Goal: Task Accomplishment & Management: Use online tool/utility

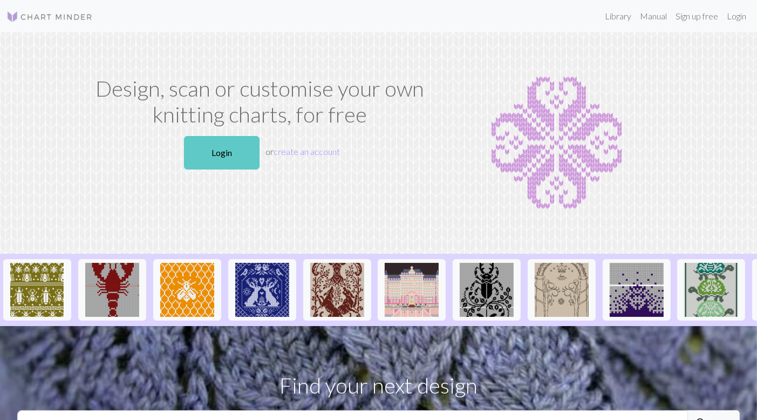
click at [216, 154] on link "Login" at bounding box center [222, 152] width 76 height 33
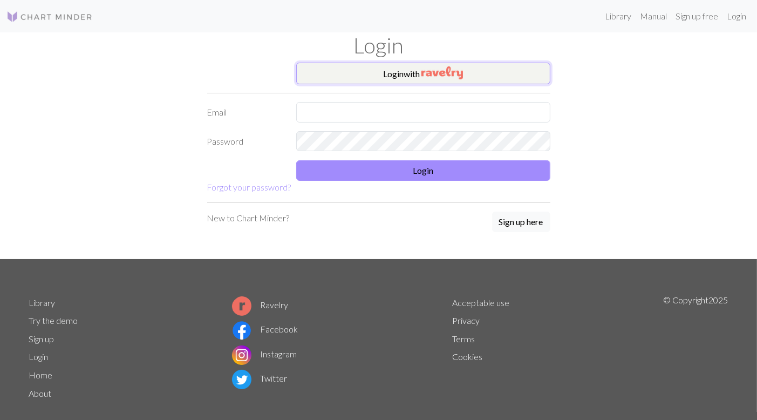
click at [424, 75] on img "button" at bounding box center [443, 72] width 42 height 13
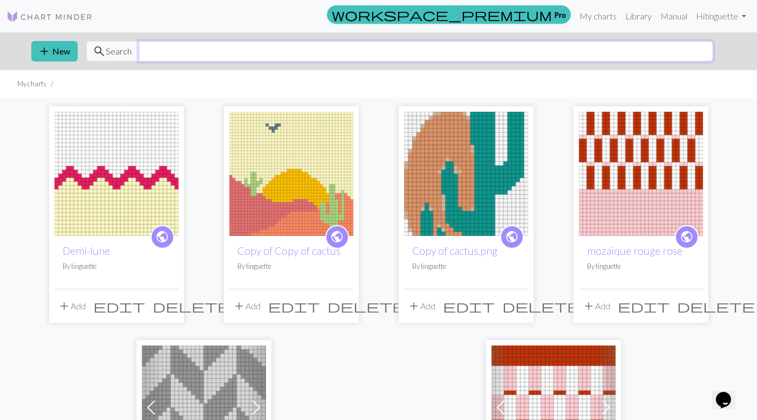
click at [310, 44] on input "text" at bounding box center [426, 51] width 575 height 21
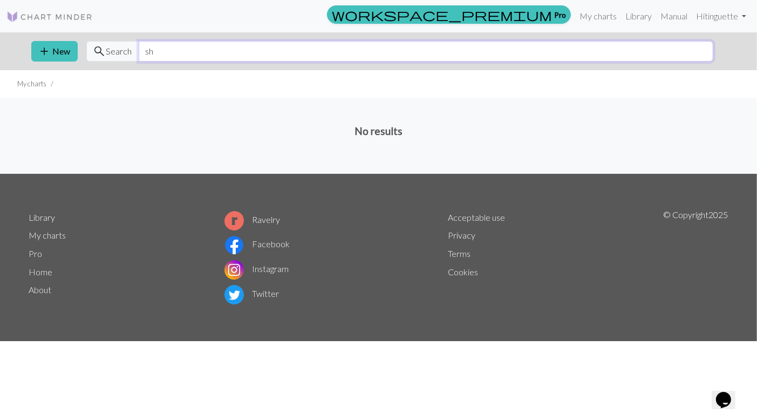
type input "s"
type input "m"
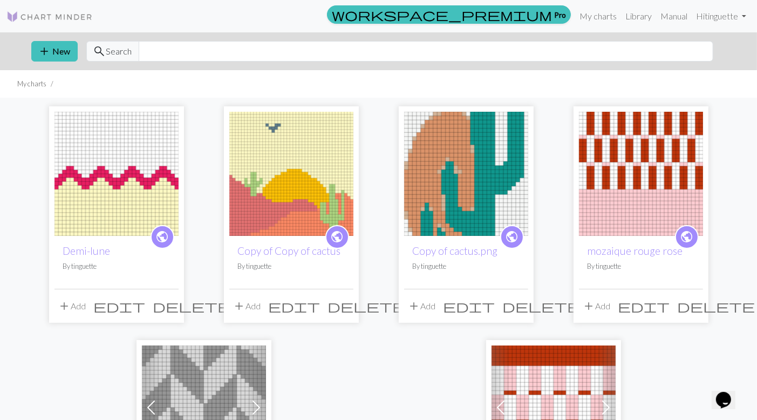
click at [701, 80] on ul "My charts" at bounding box center [378, 84] width 757 height 28
click at [171, 50] on input "text" at bounding box center [426, 51] width 575 height 21
type input "sheep pattern"
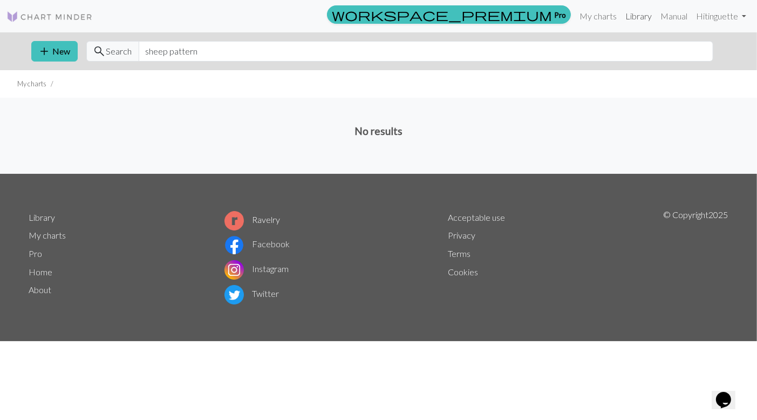
click at [634, 21] on link "Library" at bounding box center [638, 16] width 35 height 22
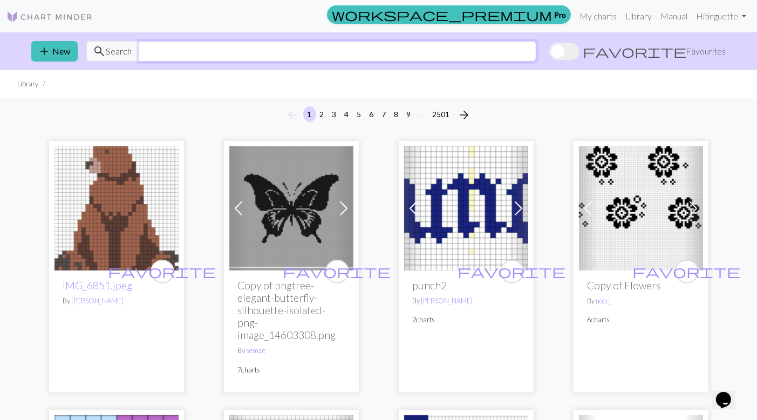
click at [293, 49] on input "text" at bounding box center [338, 51] width 398 height 21
type input "sheep"
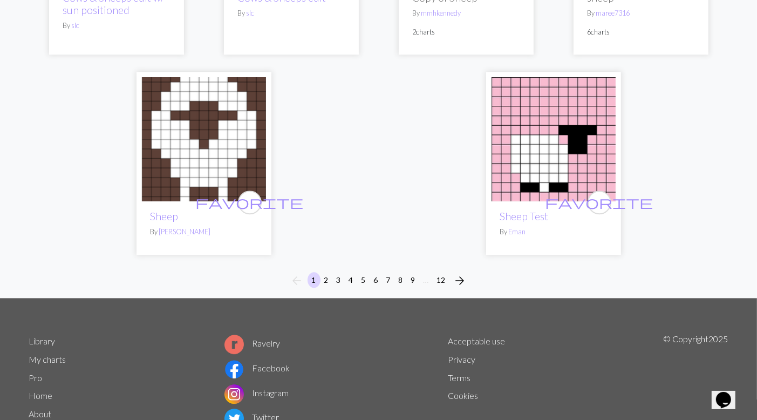
scroll to position [2801, 0]
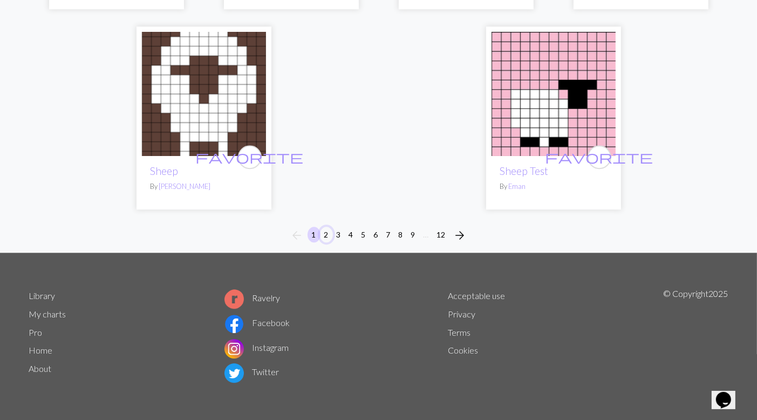
click at [326, 236] on button "2" at bounding box center [326, 235] width 13 height 16
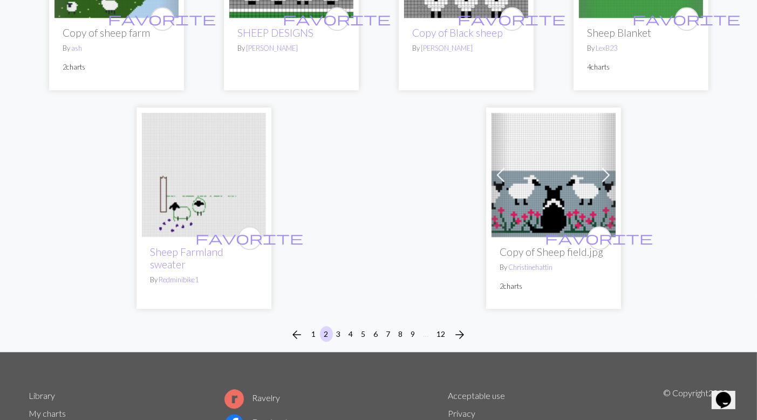
scroll to position [2743, 0]
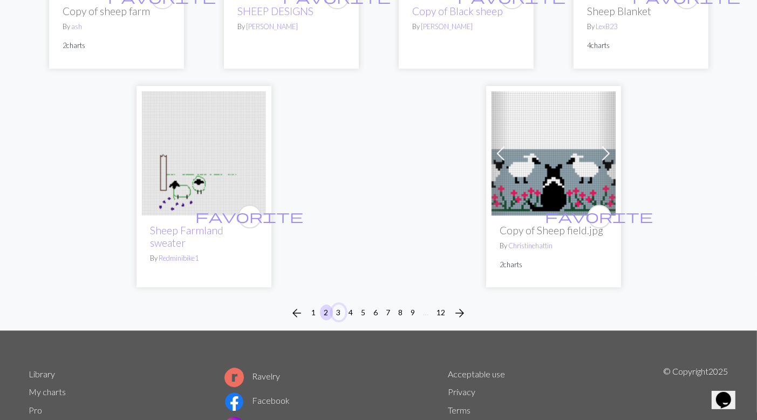
click at [337, 312] on button "3" at bounding box center [339, 312] width 13 height 16
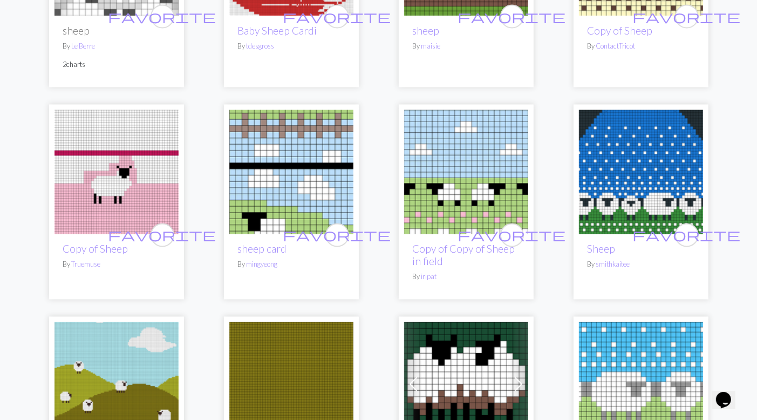
scroll to position [1857, 0]
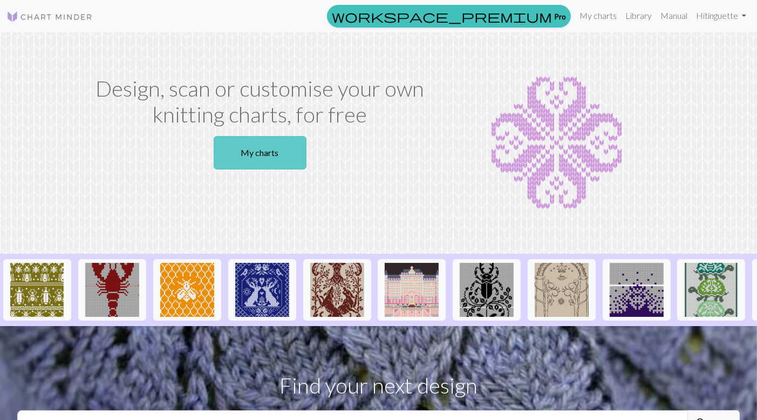
click at [274, 156] on link "My charts" at bounding box center [260, 152] width 93 height 33
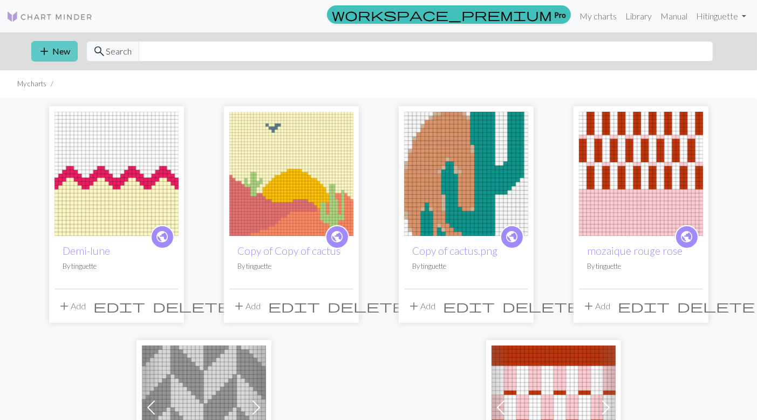
click at [57, 51] on button "add New" at bounding box center [54, 51] width 46 height 21
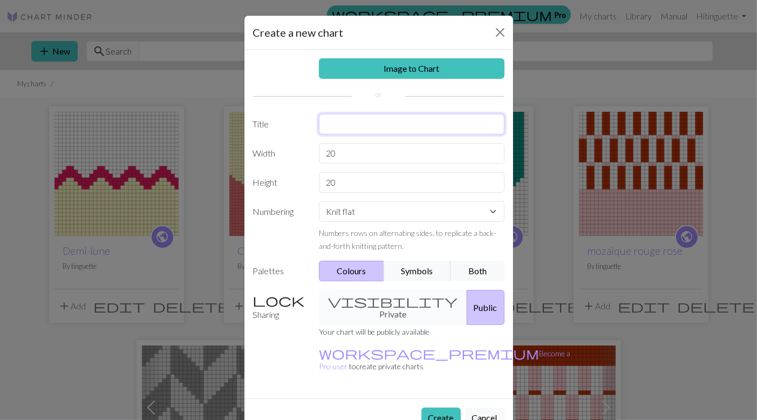
click at [346, 121] on input "text" at bounding box center [412, 124] width 186 height 21
type input "sheeps"
click at [353, 152] on input "20" at bounding box center [412, 153] width 186 height 21
type input "2"
type input """
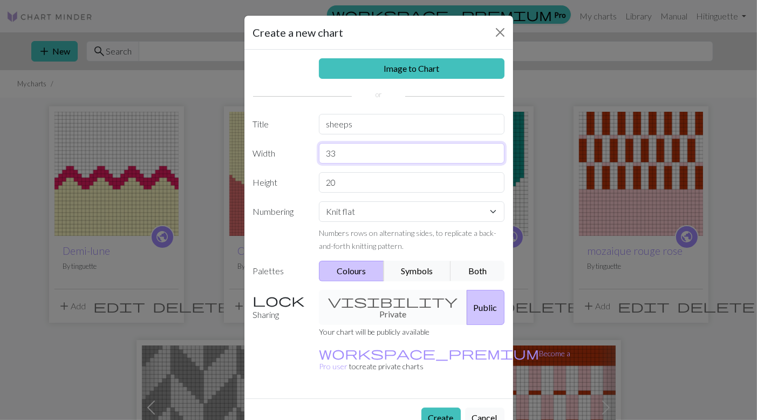
type input "33"
click at [343, 182] on input "20" at bounding box center [412, 182] width 186 height 21
type input "2"
type input "40"
click at [445, 408] on button "Create" at bounding box center [441, 418] width 39 height 21
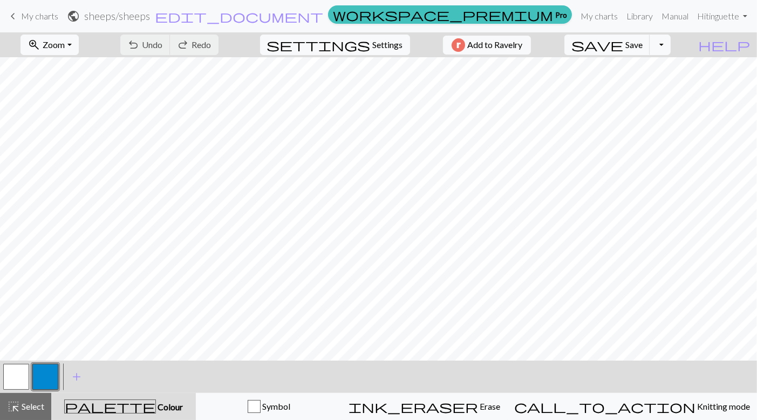
click at [40, 377] on button "button" at bounding box center [45, 377] width 26 height 26
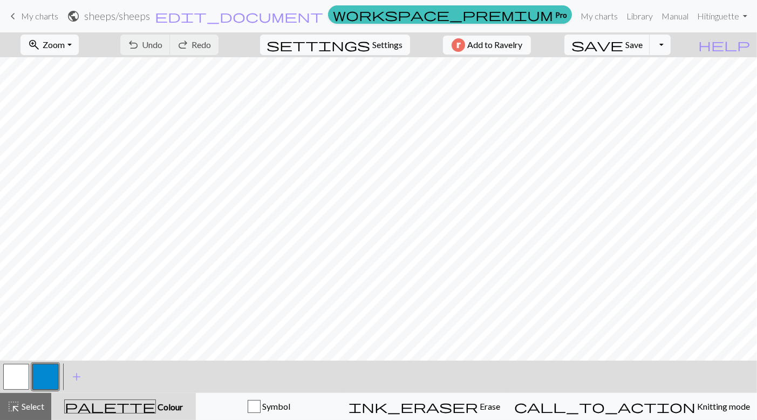
click at [19, 377] on button "button" at bounding box center [16, 377] width 26 height 26
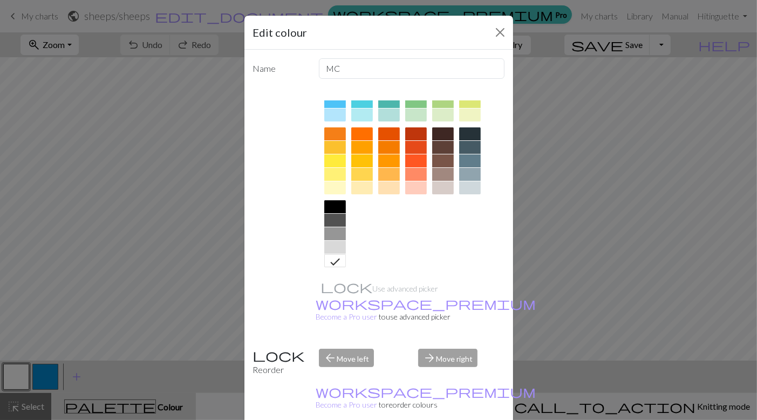
scroll to position [130, 0]
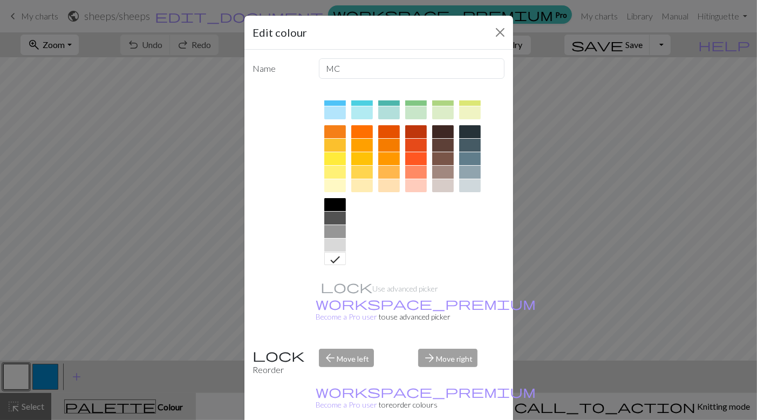
click at [331, 215] on div at bounding box center [335, 218] width 22 height 13
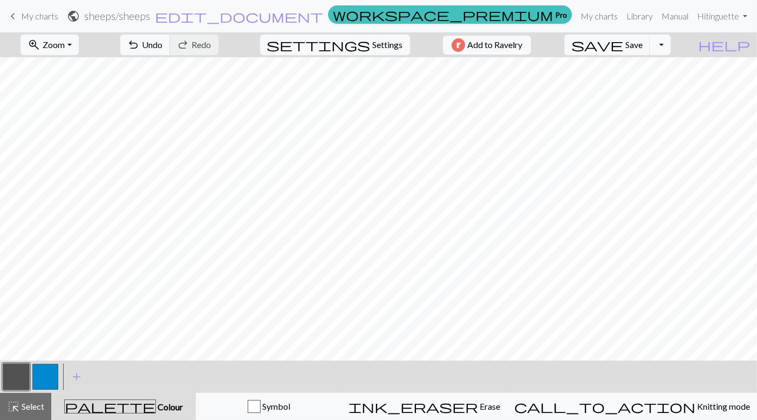
click at [40, 376] on button "button" at bounding box center [45, 377] width 26 height 26
click at [46, 375] on button "button" at bounding box center [45, 377] width 26 height 26
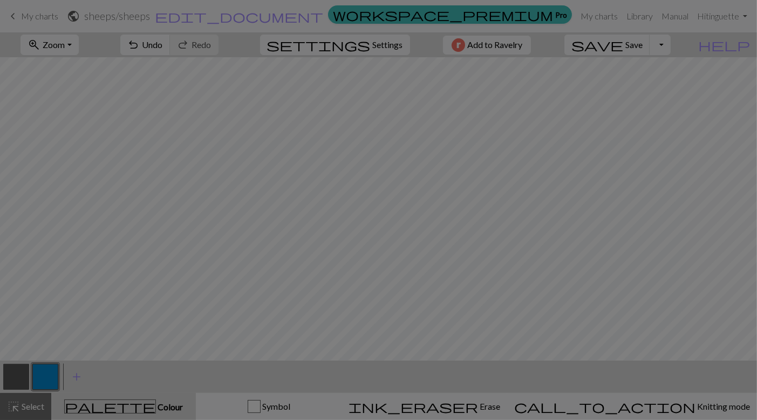
click at [46, 375] on div "Edit colour Name CC1 Use advanced picker workspace_premium Become a Pro user to…" at bounding box center [378, 210] width 757 height 420
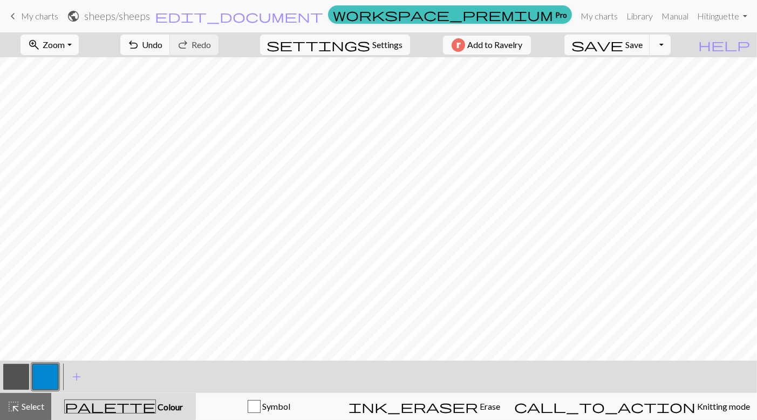
click at [46, 374] on button "button" at bounding box center [45, 377] width 26 height 26
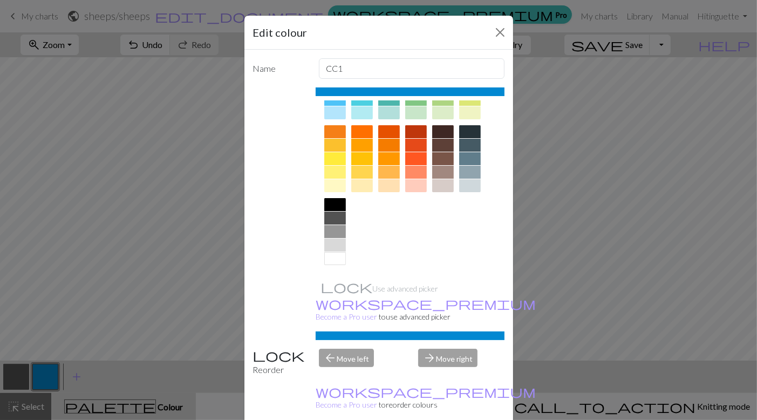
click at [336, 259] on div at bounding box center [335, 258] width 22 height 13
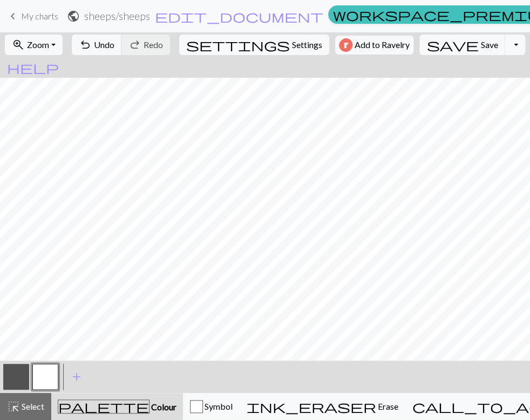
drag, startPoint x: 10, startPoint y: 382, endPoint x: 28, endPoint y: 372, distance: 20.1
click at [12, 381] on button "button" at bounding box center [16, 377] width 26 height 26
drag, startPoint x: 46, startPoint y: 381, endPoint x: 59, endPoint y: 367, distance: 18.7
click at [49, 378] on button "button" at bounding box center [45, 377] width 26 height 26
click at [16, 378] on button "button" at bounding box center [16, 377] width 26 height 26
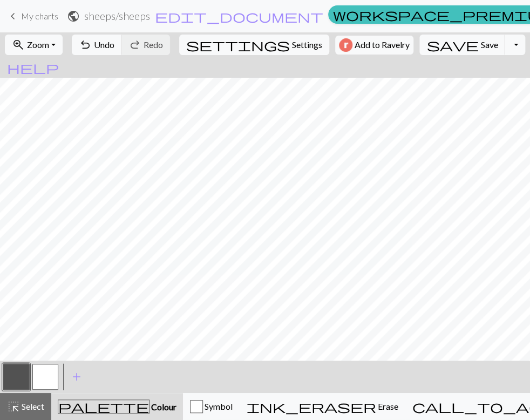
click at [35, 374] on button "button" at bounding box center [45, 377] width 26 height 26
click at [45, 379] on button "button" at bounding box center [45, 377] width 26 height 26
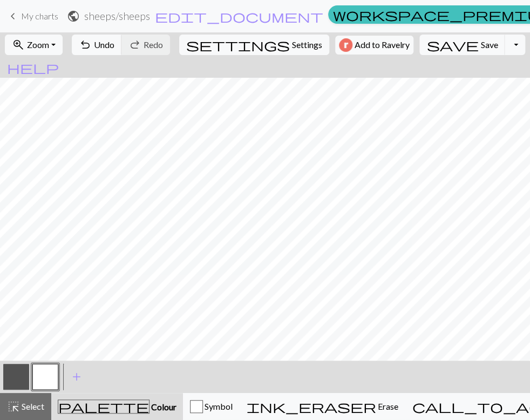
click at [42, 380] on button "button" at bounding box center [45, 377] width 26 height 26
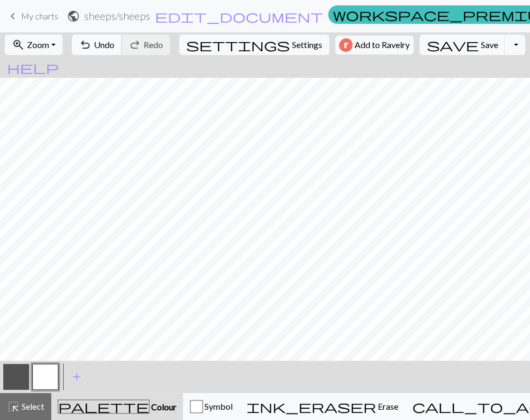
click at [114, 48] on span "Undo" at bounding box center [104, 44] width 21 height 10
click at [114, 47] on span "Undo" at bounding box center [104, 44] width 21 height 10
click at [114, 44] on span "Undo" at bounding box center [104, 44] width 21 height 10
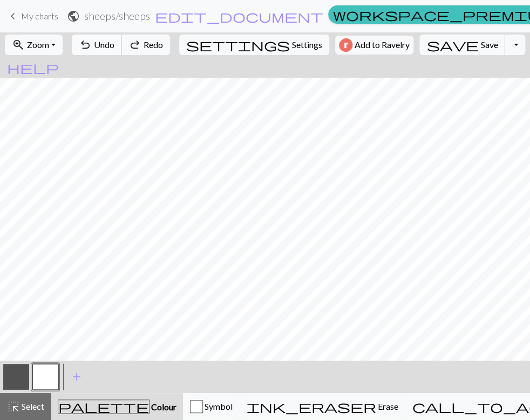
click at [114, 44] on span "Undo" at bounding box center [104, 44] width 21 height 10
click at [17, 384] on button "button" at bounding box center [16, 377] width 26 height 26
click at [46, 377] on button "button" at bounding box center [45, 377] width 26 height 26
click at [13, 380] on button "button" at bounding box center [16, 377] width 26 height 26
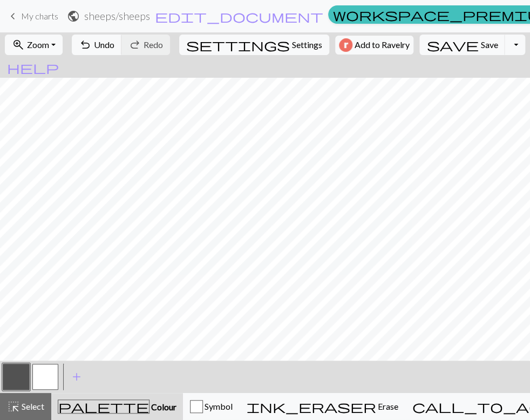
click at [43, 371] on button "button" at bounding box center [45, 377] width 26 height 26
click at [63, 40] on button "zoom_in Zoom Zoom" at bounding box center [34, 45] width 58 height 21
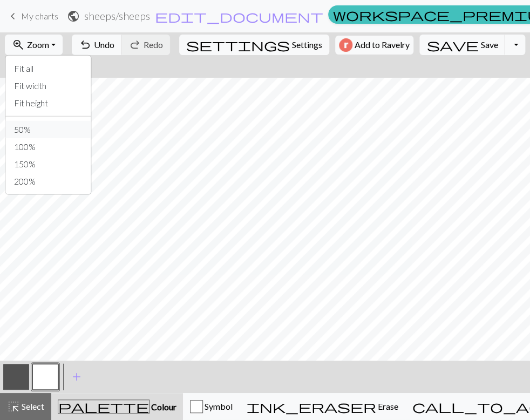
click at [40, 132] on button "50%" at bounding box center [47, 129] width 85 height 17
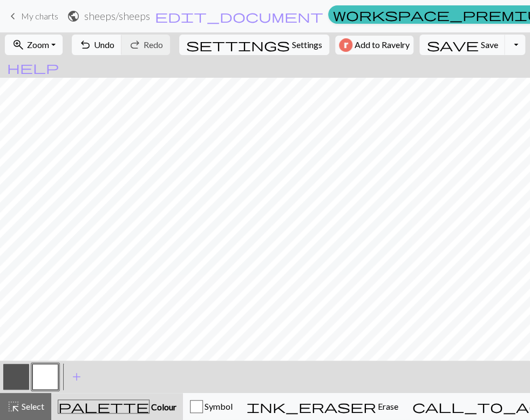
click at [63, 42] on button "zoom_in Zoom Zoom" at bounding box center [34, 45] width 58 height 21
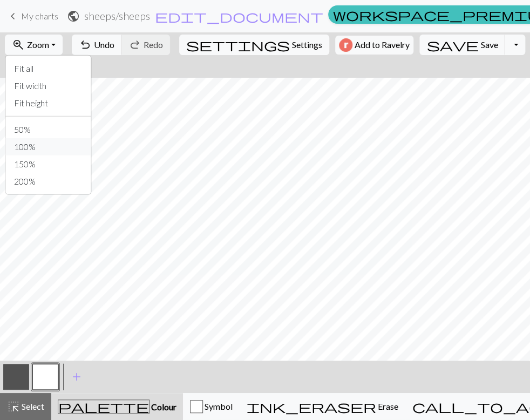
click at [43, 141] on button "100%" at bounding box center [47, 146] width 85 height 17
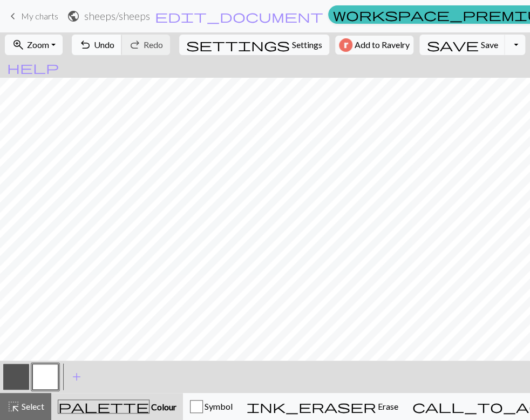
click at [114, 43] on span "Undo" at bounding box center [104, 44] width 21 height 10
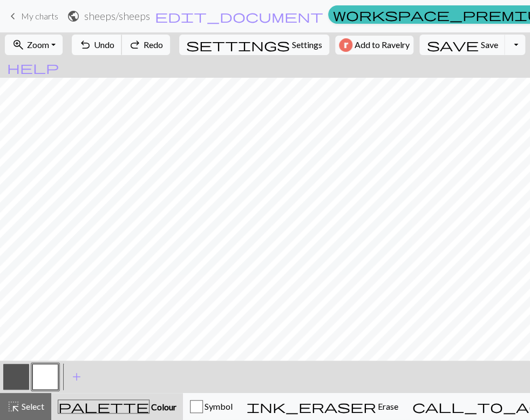
click at [114, 43] on span "Undo" at bounding box center [104, 44] width 21 height 10
click at [114, 44] on span "Undo" at bounding box center [104, 44] width 21 height 10
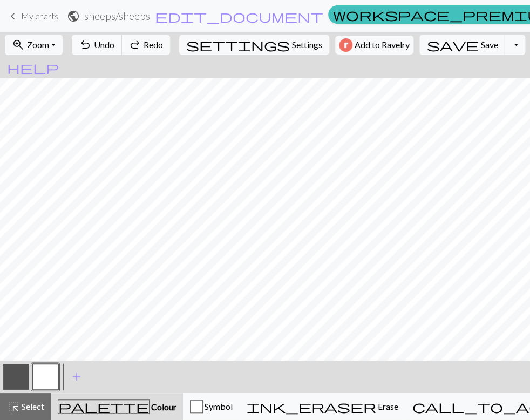
click at [114, 44] on span "Undo" at bounding box center [104, 44] width 21 height 10
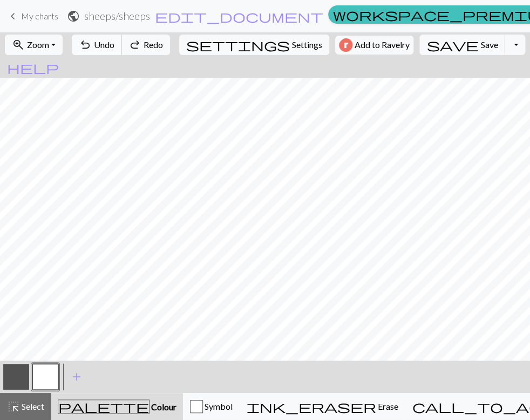
click at [114, 44] on span "Undo" at bounding box center [104, 44] width 21 height 10
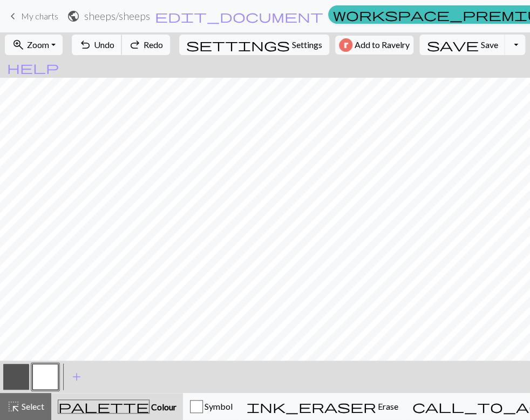
click at [114, 44] on span "Undo" at bounding box center [104, 44] width 21 height 10
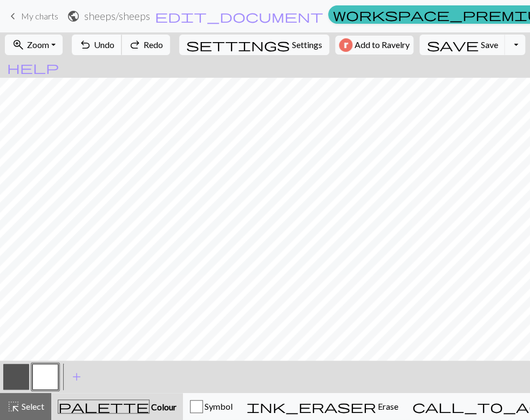
click at [114, 44] on span "Undo" at bounding box center [104, 44] width 21 height 10
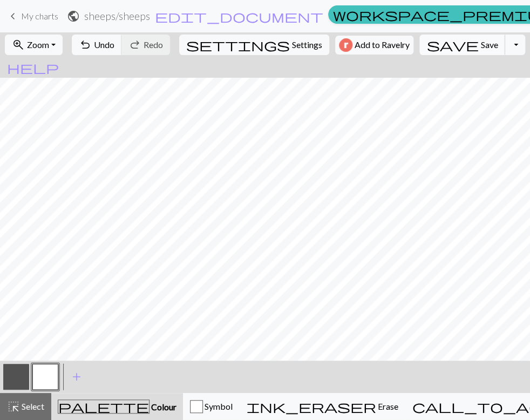
click at [480, 44] on span "Save" at bounding box center [488, 44] width 17 height 10
click at [63, 45] on button "zoom_in Zoom Zoom" at bounding box center [34, 45] width 58 height 21
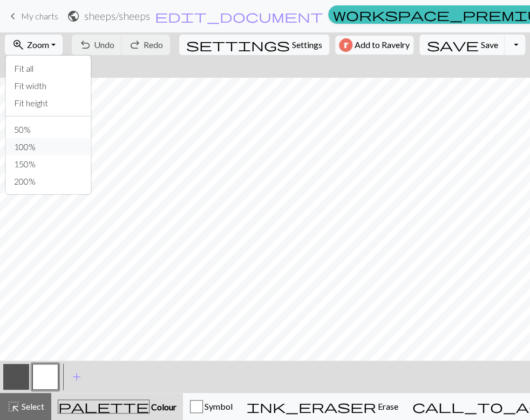
click at [45, 147] on button "100%" at bounding box center [47, 146] width 85 height 17
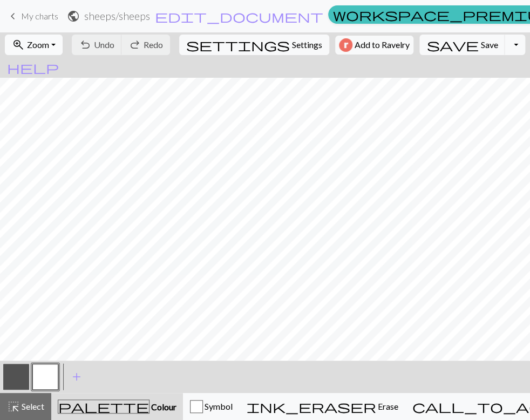
click at [63, 42] on button "zoom_in Zoom Zoom" at bounding box center [34, 45] width 58 height 21
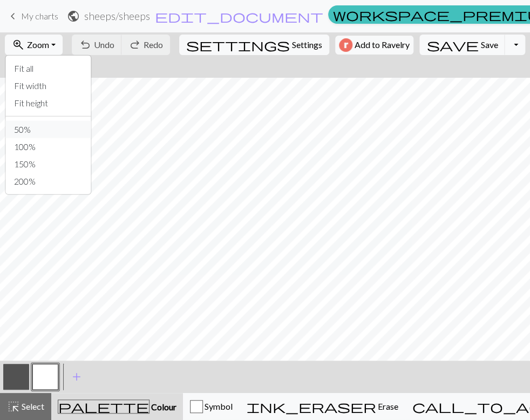
click at [32, 126] on button "50%" at bounding box center [47, 129] width 85 height 17
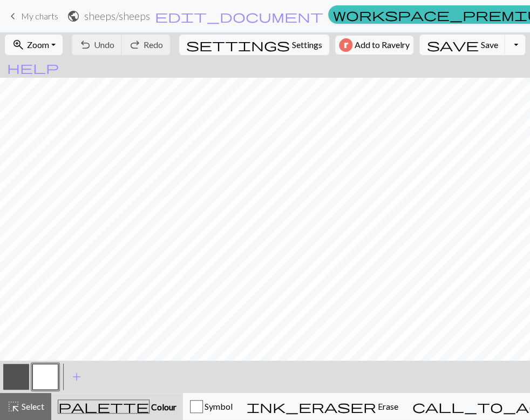
scroll to position [0, 0]
click at [114, 44] on span "Undo" at bounding box center [104, 44] width 21 height 10
click at [19, 378] on button "button" at bounding box center [16, 377] width 26 height 26
click at [114, 46] on span "Undo" at bounding box center [104, 44] width 21 height 10
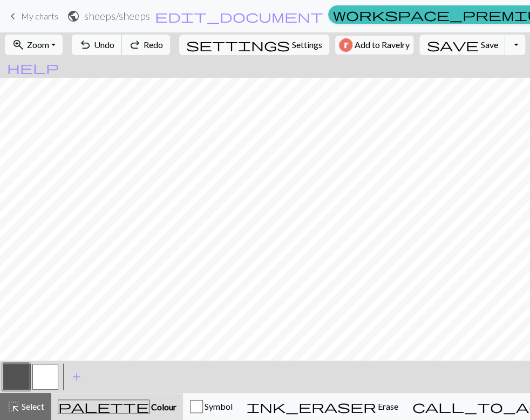
click at [114, 46] on span "Undo" at bounding box center [104, 44] width 21 height 10
click at [9, 382] on button "button" at bounding box center [16, 377] width 26 height 26
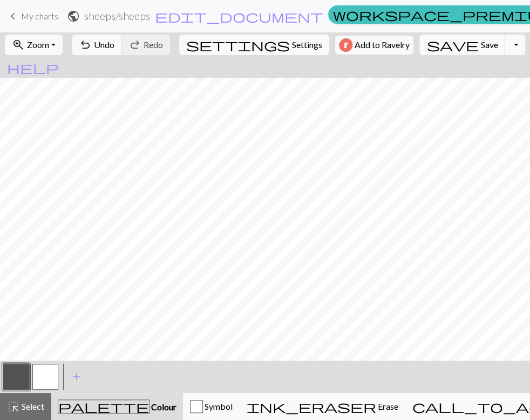
drag, startPoint x: 44, startPoint y: 379, endPoint x: 50, endPoint y: 361, distance: 19.3
click at [44, 377] on button "button" at bounding box center [45, 377] width 26 height 26
click at [114, 46] on span "Undo" at bounding box center [104, 44] width 21 height 10
click at [114, 44] on span "Undo" at bounding box center [104, 44] width 21 height 10
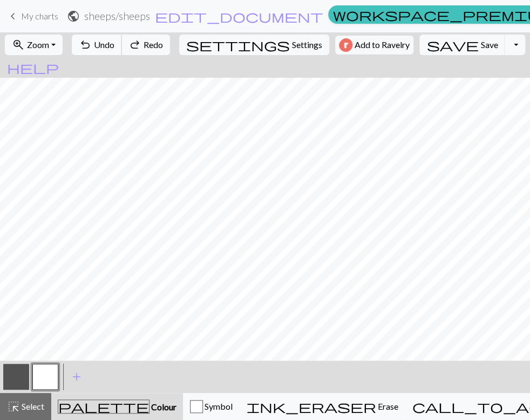
click at [114, 45] on span "Undo" at bounding box center [104, 44] width 21 height 10
click at [114, 44] on span "Undo" at bounding box center [104, 44] width 21 height 10
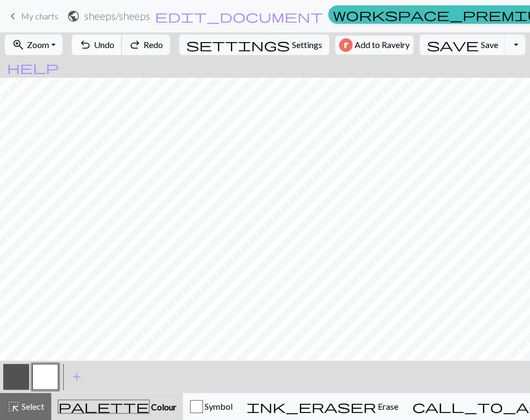
click at [114, 44] on span "Undo" at bounding box center [104, 44] width 21 height 10
drag, startPoint x: 18, startPoint y: 384, endPoint x: 36, endPoint y: 361, distance: 29.4
click at [18, 383] on button "button" at bounding box center [16, 377] width 26 height 26
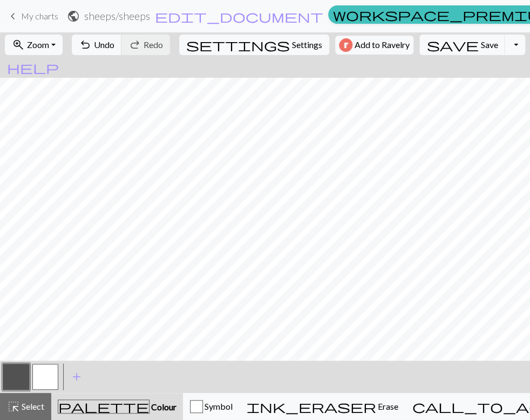
click at [49, 376] on button "button" at bounding box center [45, 377] width 26 height 26
click at [15, 375] on button "button" at bounding box center [16, 377] width 26 height 26
click at [49, 373] on button "button" at bounding box center [45, 377] width 26 height 26
click at [480, 45] on span "Save" at bounding box center [488, 44] width 17 height 10
click at [292, 44] on span "Settings" at bounding box center [307, 44] width 30 height 13
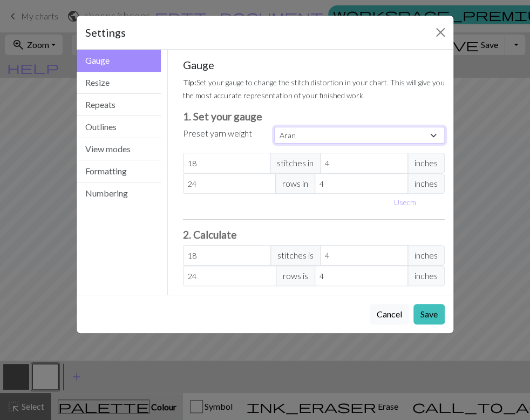
click at [308, 137] on select "Custom Square Lace Light Fingering Fingering Sport Double knit Worsted Aran Bul…" at bounding box center [359, 135] width 171 height 17
select select "fingering"
click at [274, 127] on select "Custom Square Lace Light Fingering Fingering Sport Double knit Worsted Aran Bul…" at bounding box center [359, 135] width 171 height 17
type input "28"
type input "36"
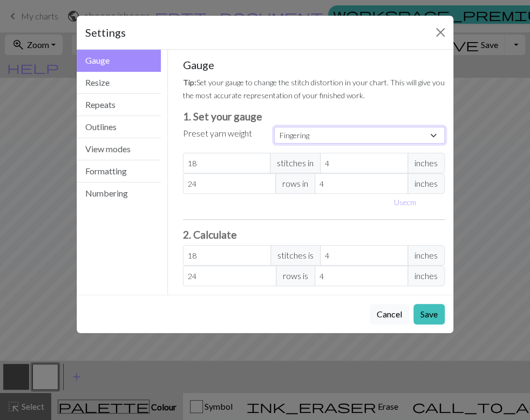
type input "28"
type input "36"
click at [321, 140] on select "Custom Square Lace Light Fingering Fingering Sport Double knit Worsted Aran Bul…" at bounding box center [359, 135] width 171 height 17
select select "lightfingering"
click at [274, 127] on select "Custom Square Lace Light Fingering Fingering Sport Double knit Worsted Aran Bul…" at bounding box center [359, 135] width 171 height 17
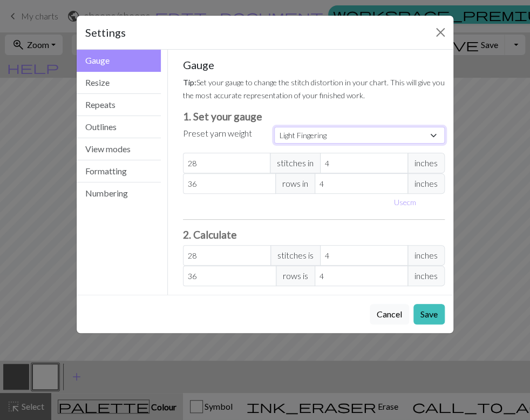
type input "32"
type input "38"
type input "32"
type input "38"
click at [434, 313] on button "Save" at bounding box center [429, 314] width 31 height 21
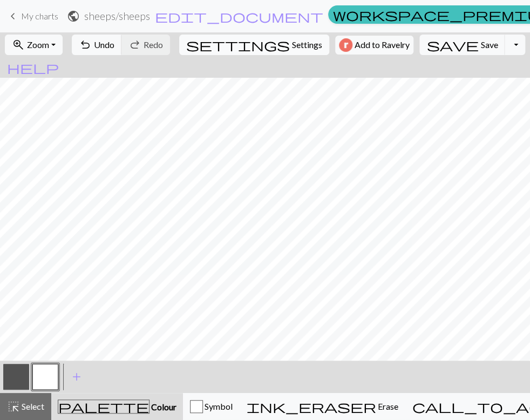
click at [292, 44] on span "Settings" at bounding box center [307, 44] width 30 height 13
select select "lightfingering"
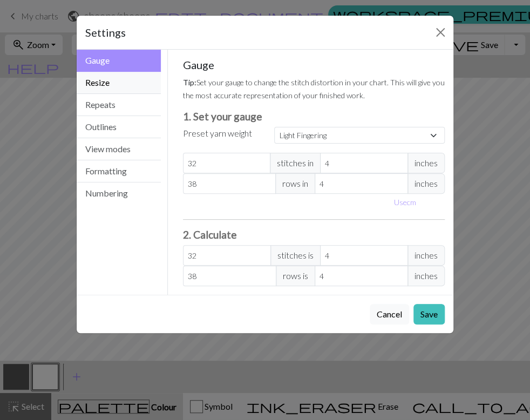
click at [139, 87] on button "Resize" at bounding box center [119, 83] width 84 height 22
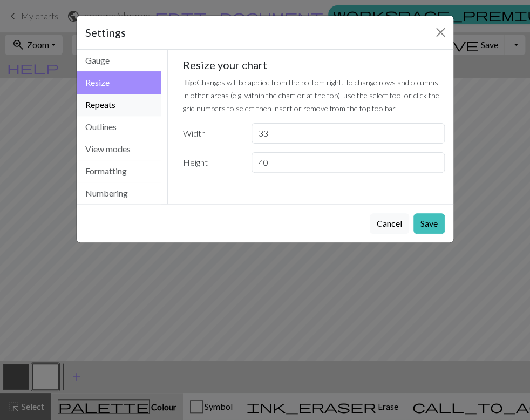
click at [140, 104] on button "Repeats" at bounding box center [119, 105] width 84 height 22
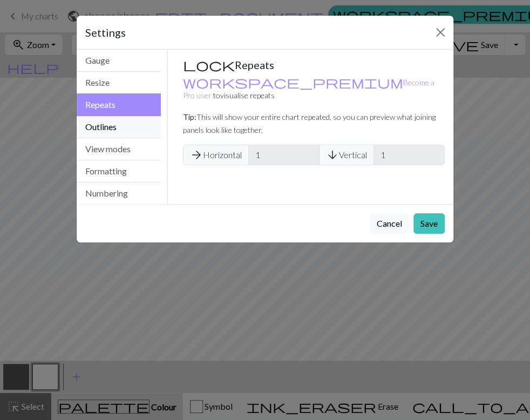
click at [130, 125] on button "Outlines" at bounding box center [119, 127] width 84 height 22
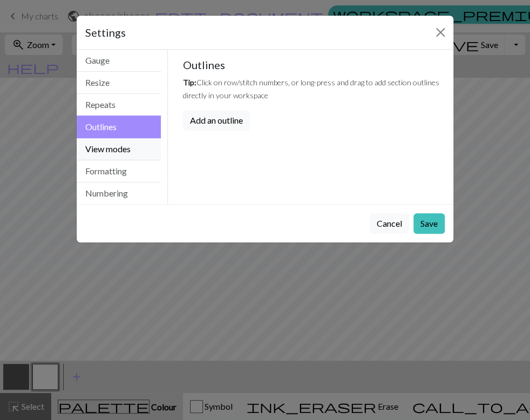
click at [130, 141] on button "View modes" at bounding box center [119, 149] width 84 height 22
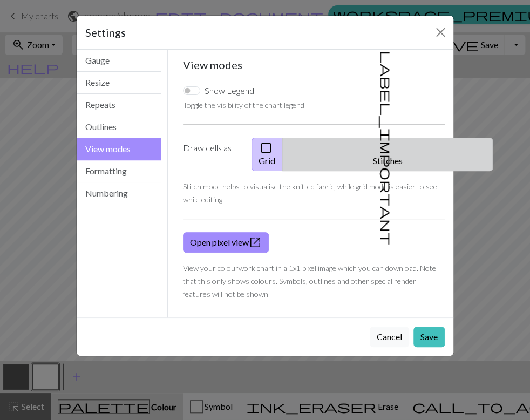
click at [410, 151] on button "label_important Stitches" at bounding box center [387, 154] width 211 height 33
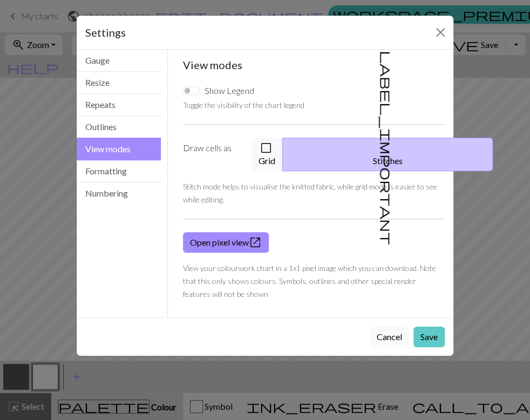
click at [430, 327] on button "Save" at bounding box center [429, 337] width 31 height 21
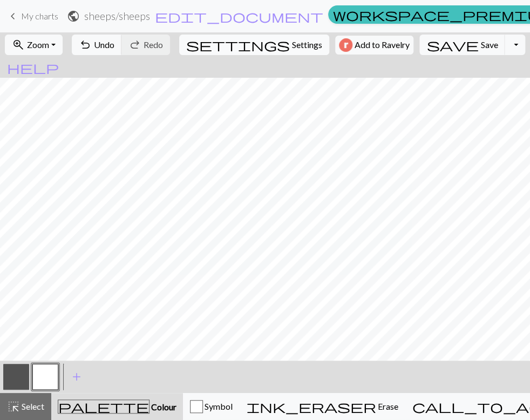
click at [292, 46] on span "Settings" at bounding box center [307, 44] width 30 height 13
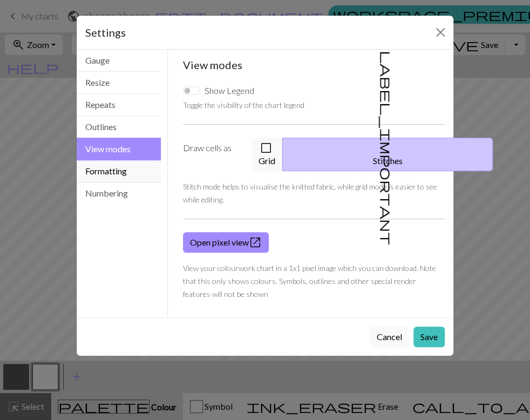
click at [120, 173] on button "Formatting" at bounding box center [119, 171] width 84 height 22
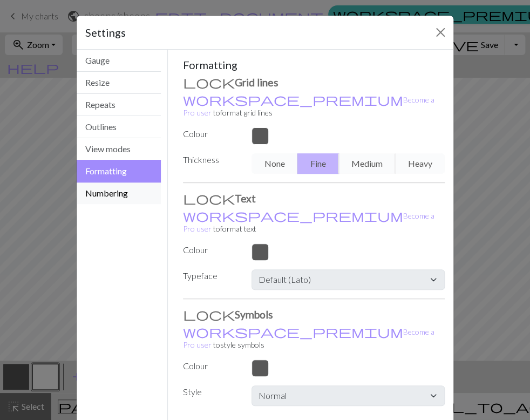
click at [125, 192] on button "Numbering" at bounding box center [119, 193] width 84 height 22
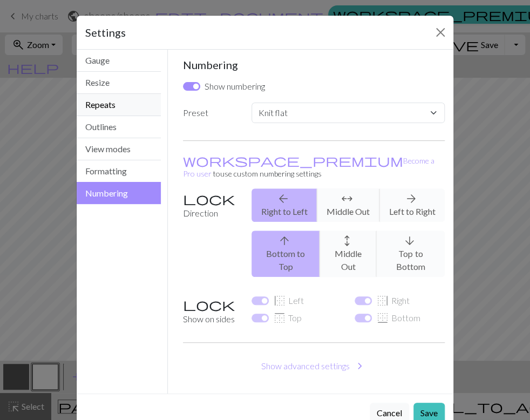
click at [129, 107] on button "Repeats" at bounding box center [119, 105] width 84 height 22
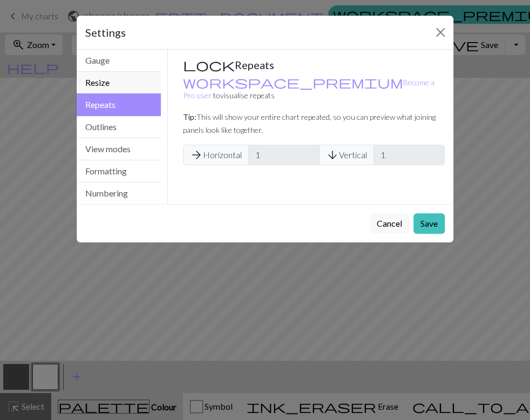
click at [126, 85] on button "Resize" at bounding box center [119, 83] width 84 height 22
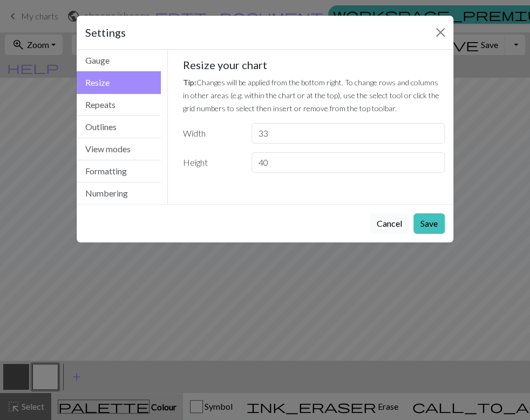
click at [396, 220] on button "Cancel" at bounding box center [389, 223] width 39 height 21
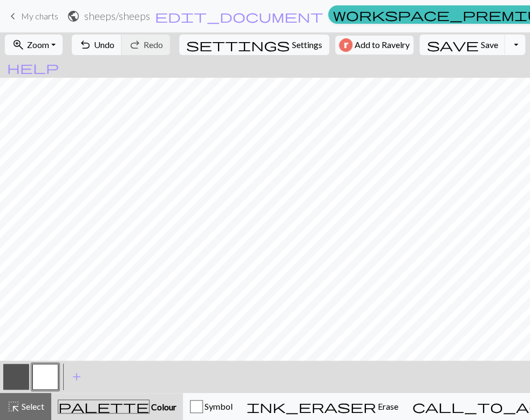
click at [505, 42] on button "Toggle Dropdown" at bounding box center [515, 45] width 21 height 21
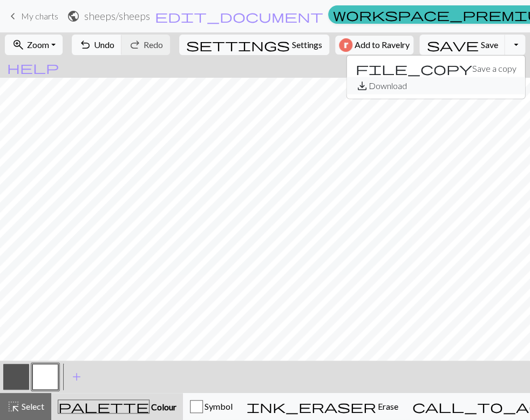
click at [459, 82] on button "save_alt Download" at bounding box center [436, 85] width 178 height 17
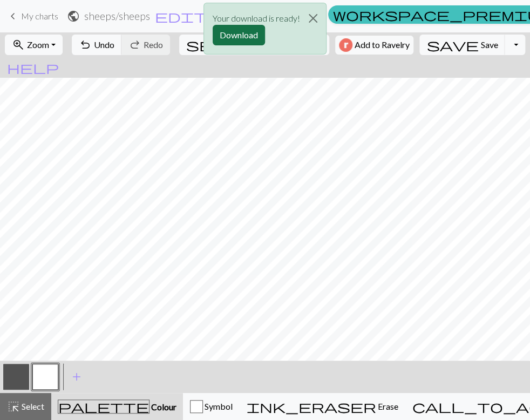
click at [241, 35] on button "Download" at bounding box center [239, 35] width 52 height 21
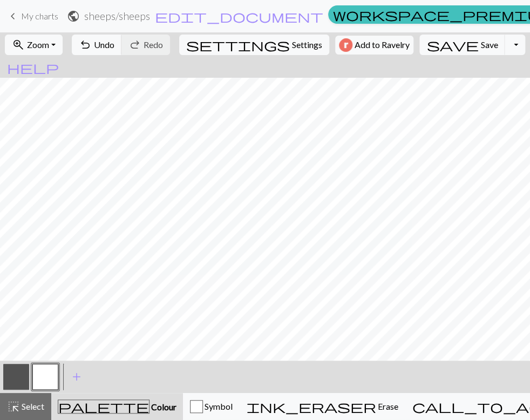
click at [46, 379] on button "button" at bounding box center [45, 377] width 26 height 26
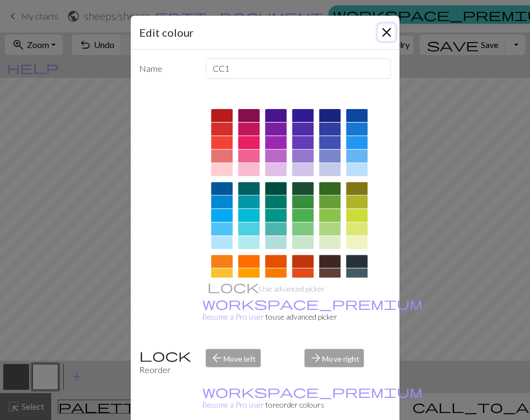
click at [389, 33] on button "Close" at bounding box center [386, 32] width 17 height 17
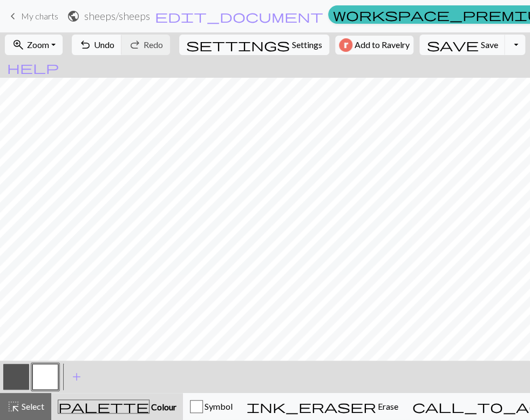
drag, startPoint x: 13, startPoint y: 371, endPoint x: 29, endPoint y: 362, distance: 18.1
click at [17, 371] on button "button" at bounding box center [16, 377] width 26 height 26
click at [55, 378] on button "button" at bounding box center [45, 377] width 26 height 26
click at [114, 45] on span "Undo" at bounding box center [104, 44] width 21 height 10
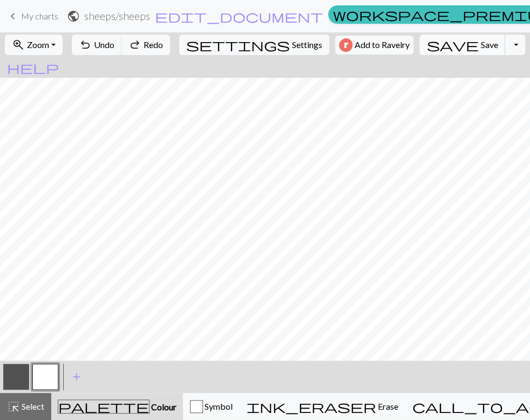
click at [480, 45] on span "Save" at bounding box center [488, 44] width 17 height 10
click at [480, 43] on span "Save" at bounding box center [488, 44] width 17 height 10
